Goal: Task Accomplishment & Management: Use online tool/utility

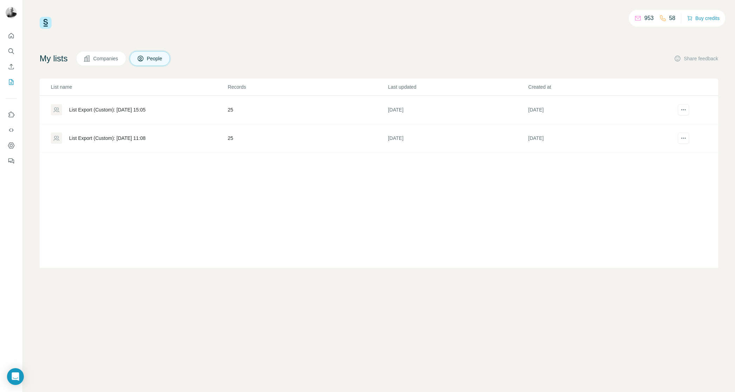
click at [231, 136] on td "25" at bounding box center [307, 138] width 160 height 28
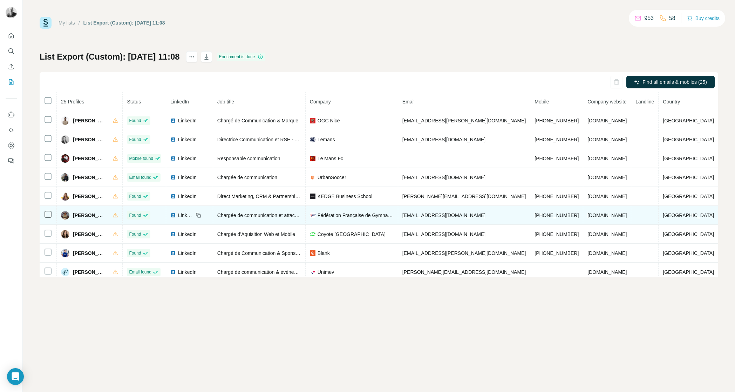
click at [463, 216] on span "[EMAIL_ADDRESS][DOMAIN_NAME]" at bounding box center [443, 215] width 83 height 6
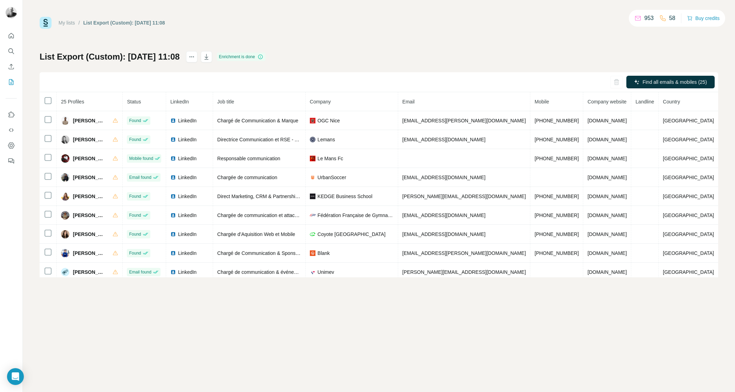
click at [263, 57] on div "Enrichment is done" at bounding box center [241, 57] width 49 height 8
click at [210, 56] on icon "button" at bounding box center [206, 56] width 7 height 7
click at [46, 21] on img at bounding box center [46, 23] width 12 height 12
